Goal: Information Seeking & Learning: Learn about a topic

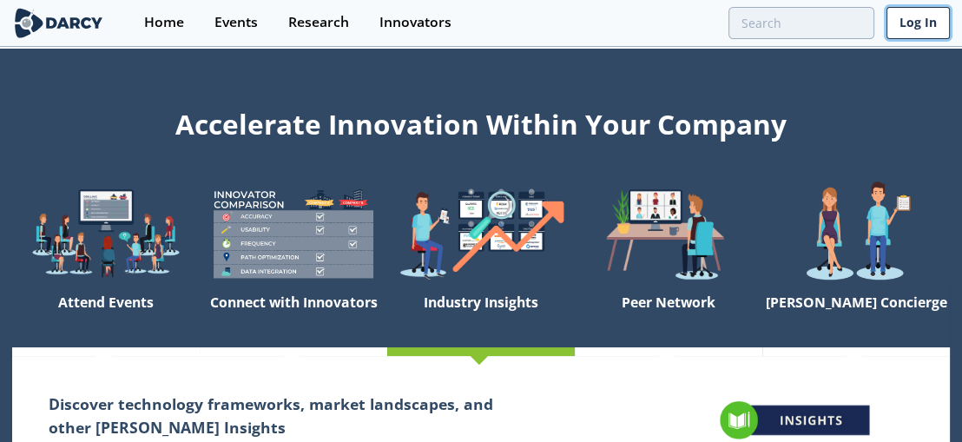
click at [912, 22] on link "Log In" at bounding box center [918, 23] width 63 height 32
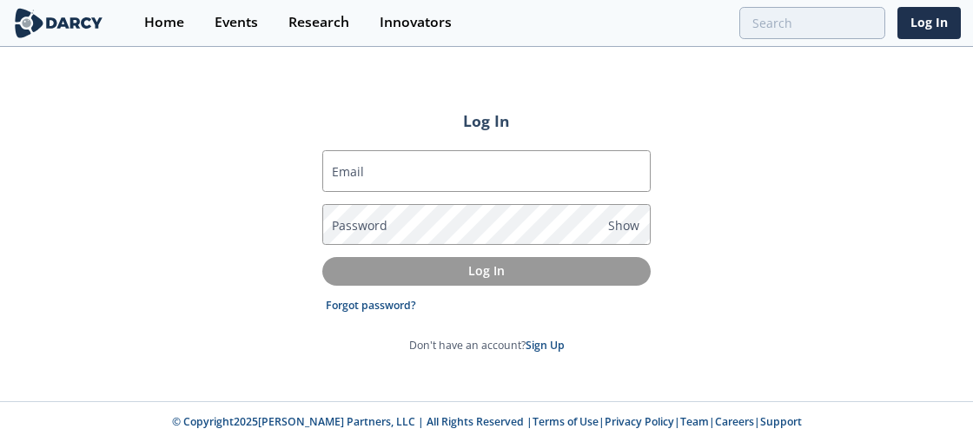
type input "[PERSON_NAME][EMAIL_ADDRESS][DOMAIN_NAME]"
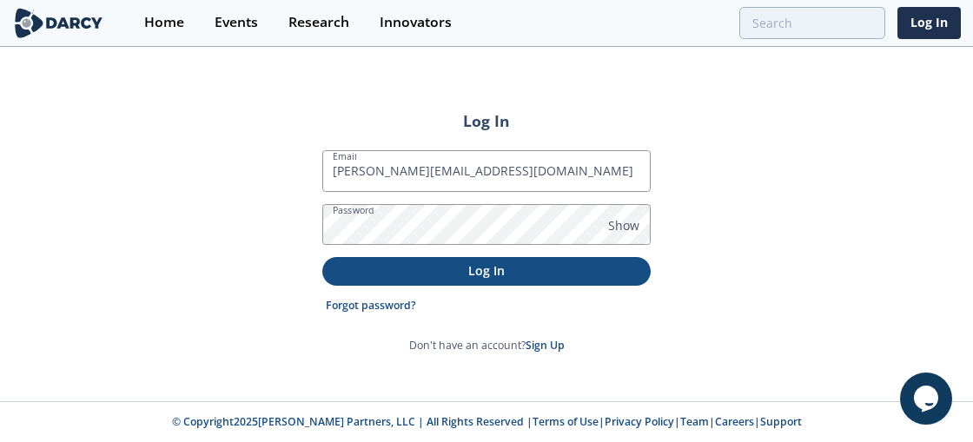
click at [515, 267] on p "Log In" at bounding box center [486, 270] width 304 height 18
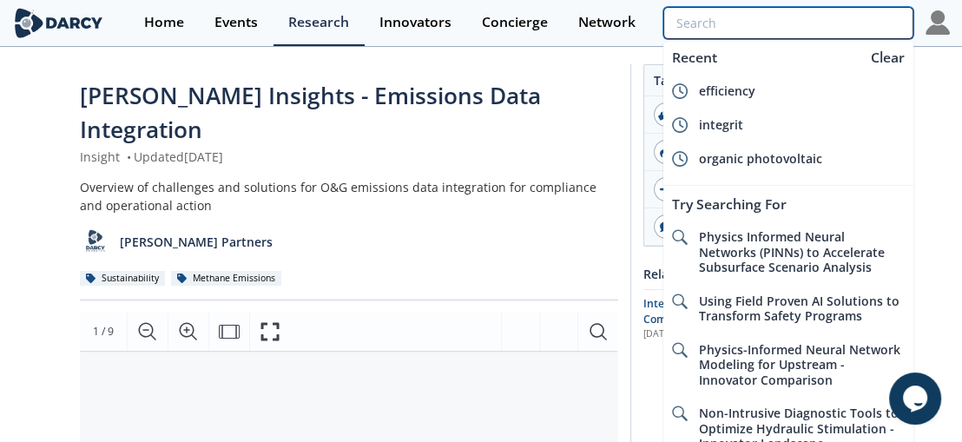
click at [852, 28] on input "search" at bounding box center [789, 23] width 250 height 32
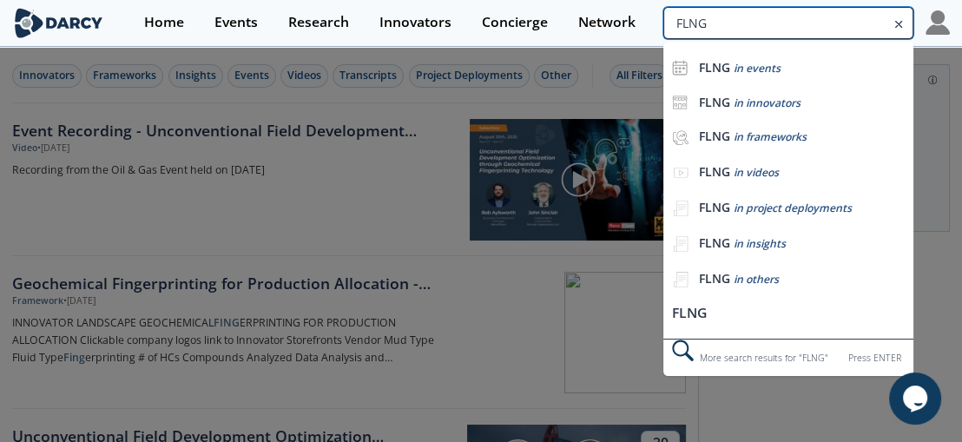
drag, startPoint x: 834, startPoint y: 23, endPoint x: 685, endPoint y: 30, distance: 148.6
click at [685, 30] on input "FLNG" at bounding box center [789, 23] width 250 height 32
type input "LNG"
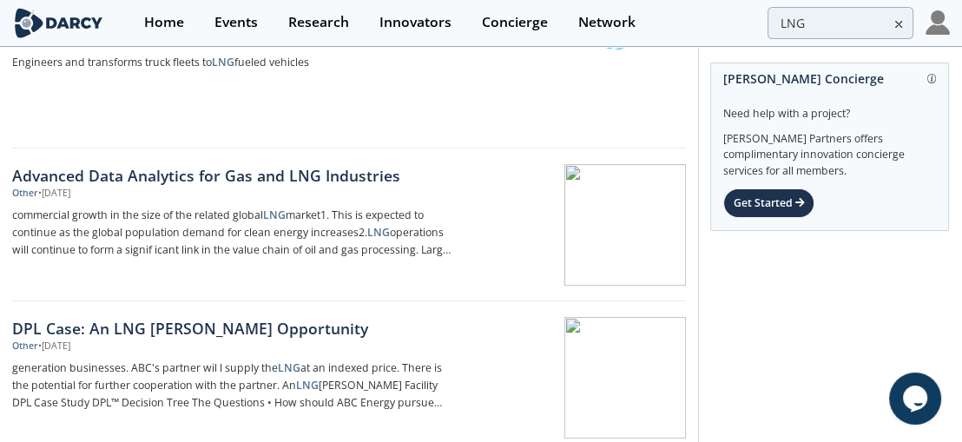
scroll to position [415, 0]
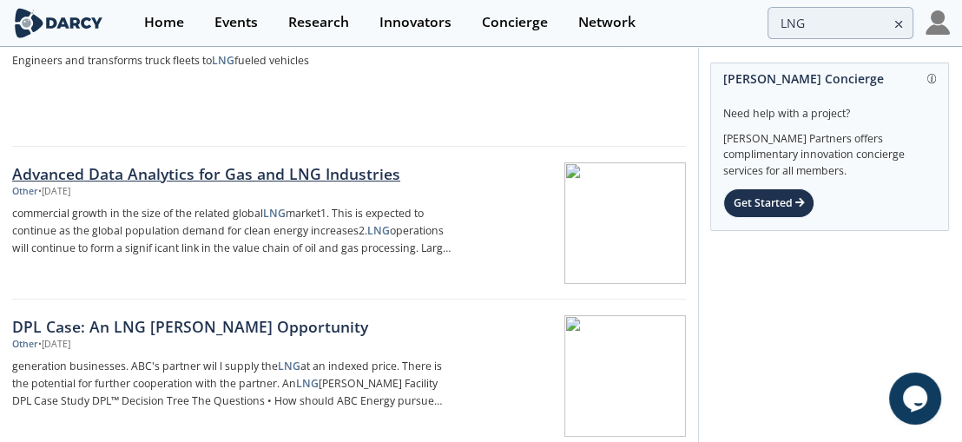
click at [319, 179] on div "Advanced Data Analytics for Gas and LNG Industries" at bounding box center [233, 173] width 443 height 23
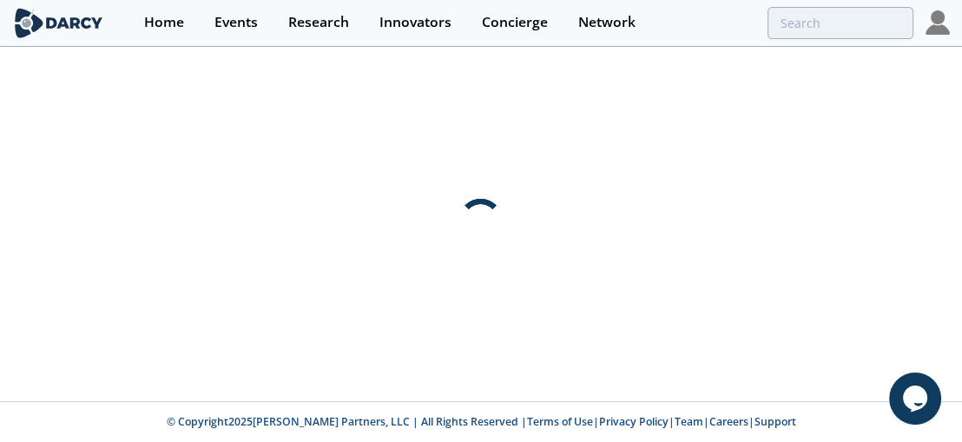
scroll to position [0, 0]
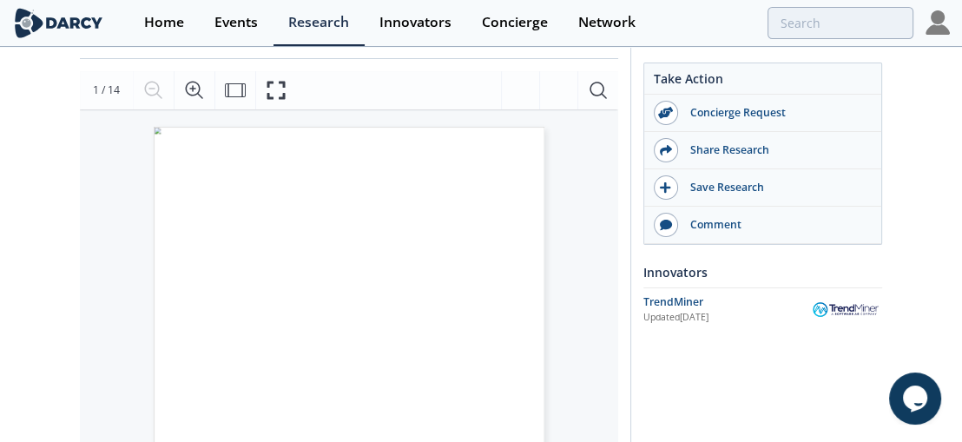
scroll to position [242, 0]
